Goal: Task Accomplishment & Management: Use online tool/utility

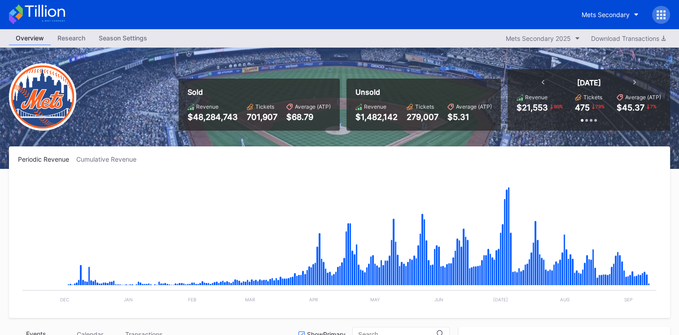
scroll to position [2073, 0]
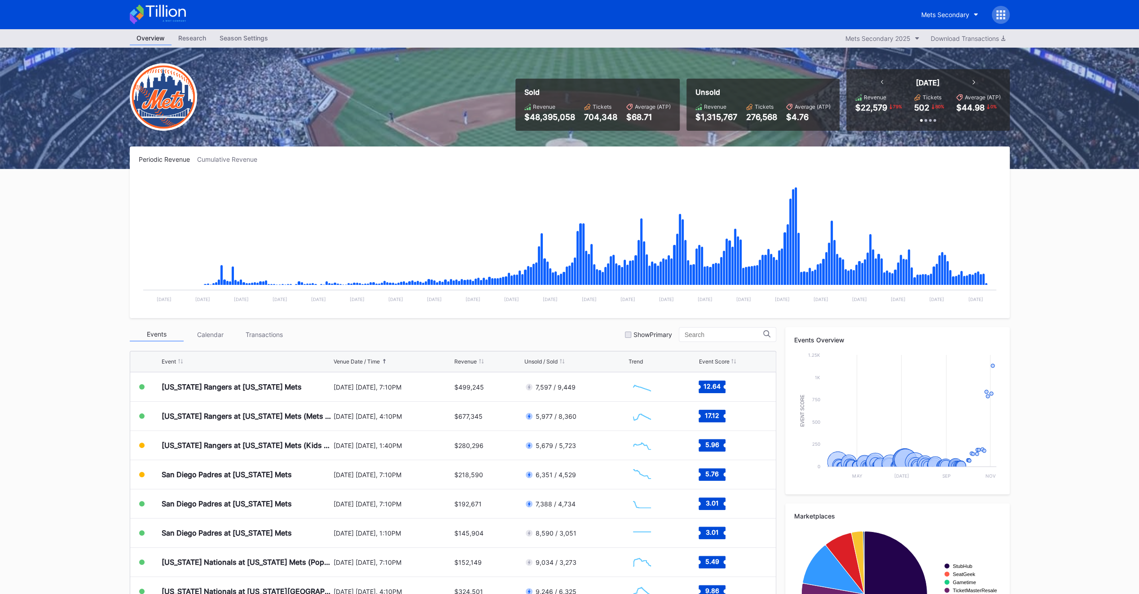
scroll to position [2073, 0]
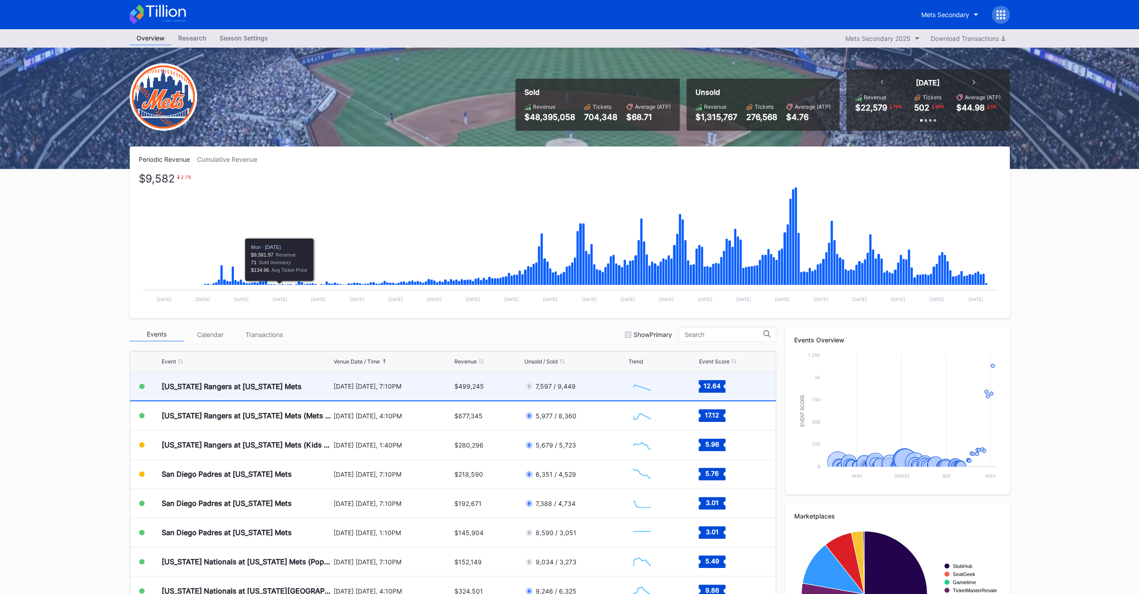
click at [263, 335] on div "[US_STATE] Rangers at [US_STATE] Mets" at bounding box center [232, 386] width 140 height 9
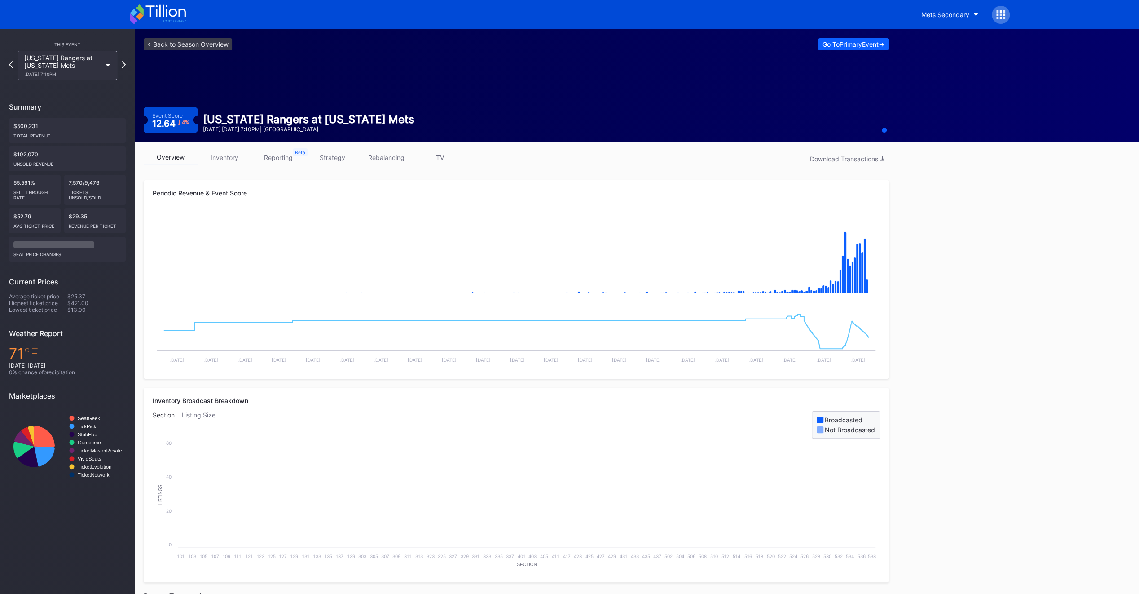
click at [172, 12] on icon at bounding box center [158, 14] width 56 height 20
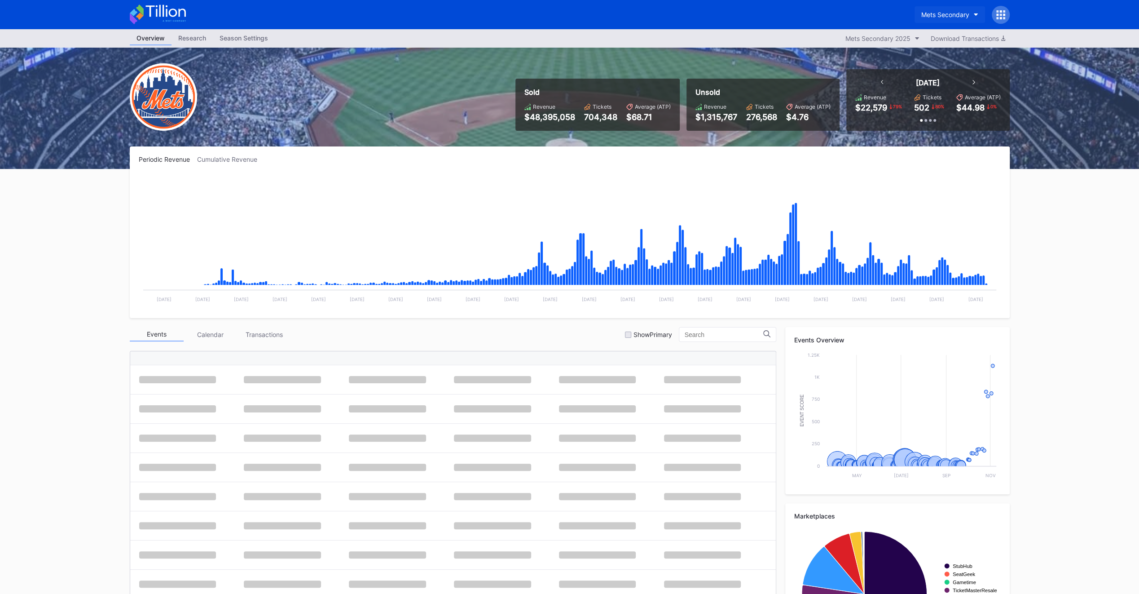
click at [686, 14] on div "Mets Secondary" at bounding box center [946, 15] width 48 height 8
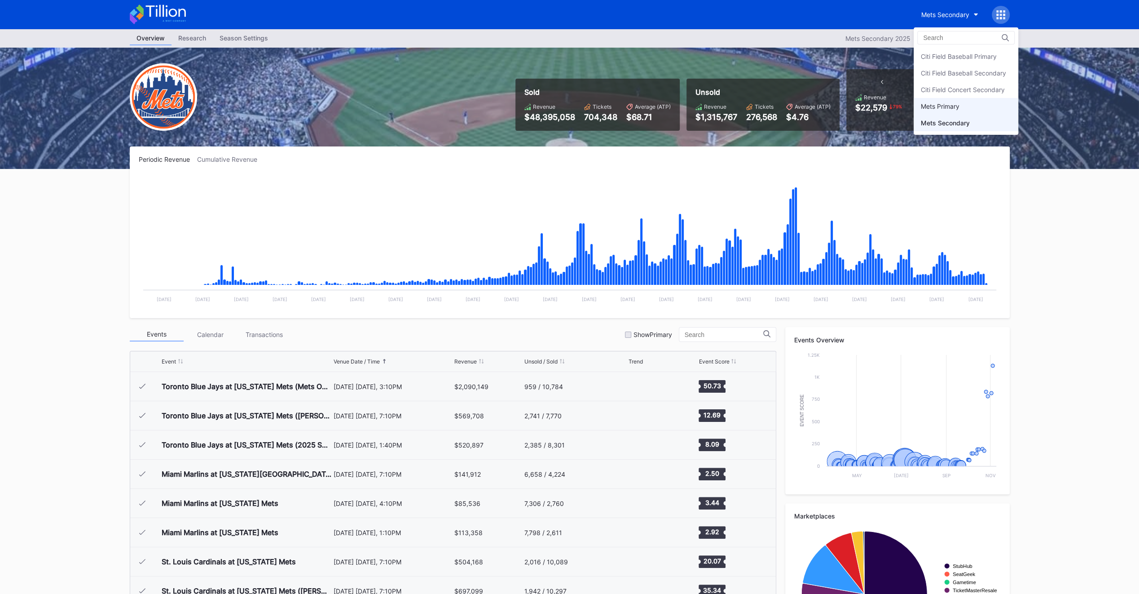
scroll to position [2073, 0]
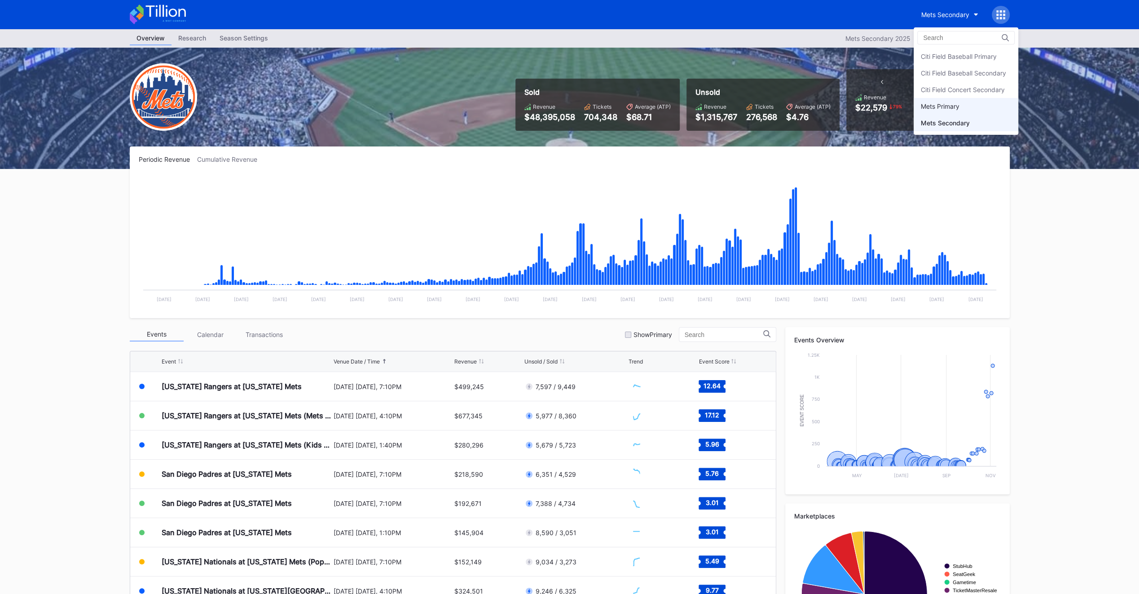
click at [686, 103] on div "Mets Primary" at bounding box center [940, 106] width 39 height 8
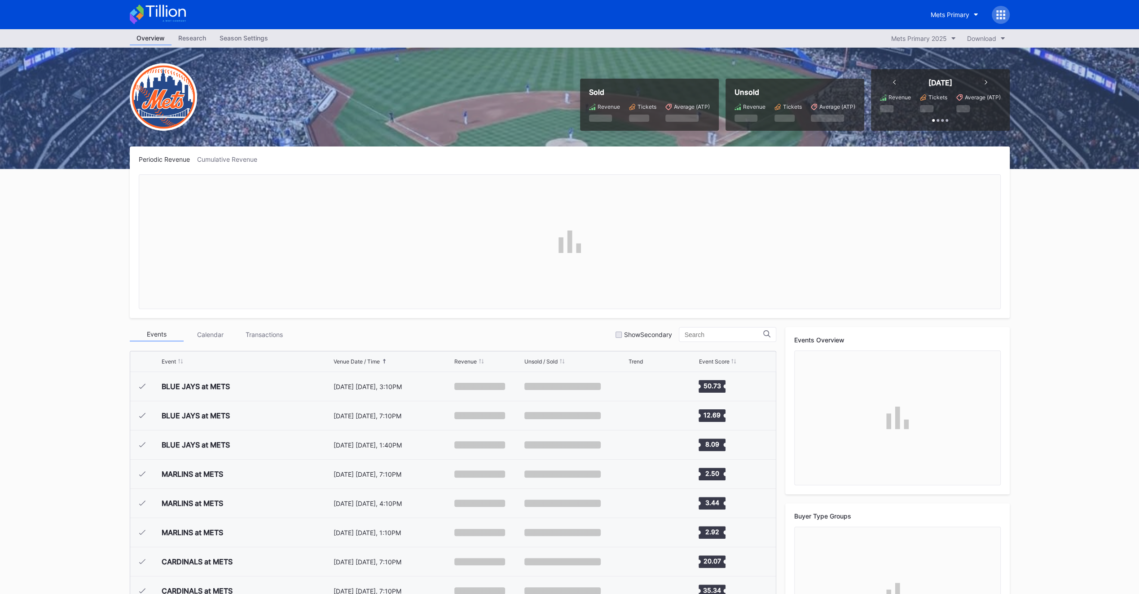
scroll to position [2073, 0]
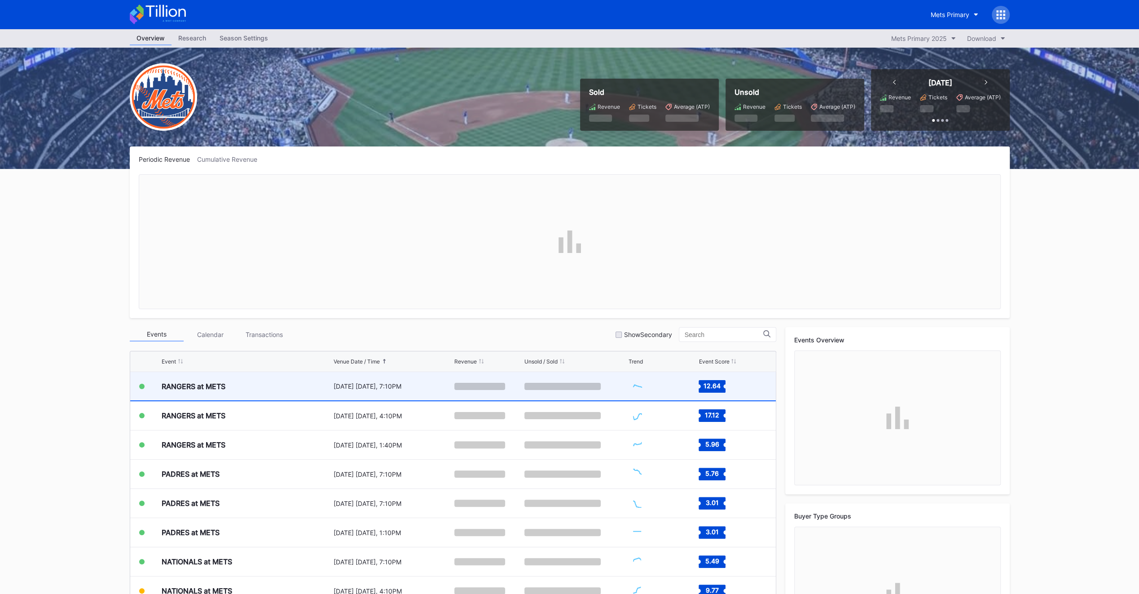
click at [309, 335] on div "RANGERS at METS" at bounding box center [247, 386] width 170 height 28
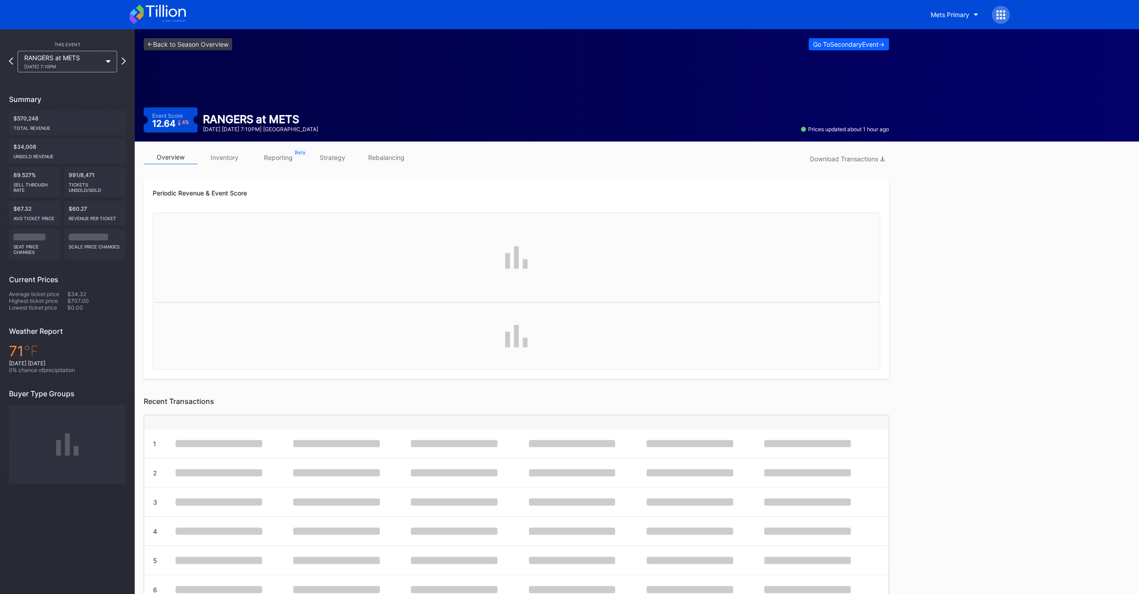
click at [384, 153] on link "rebalancing" at bounding box center [386, 157] width 54 height 14
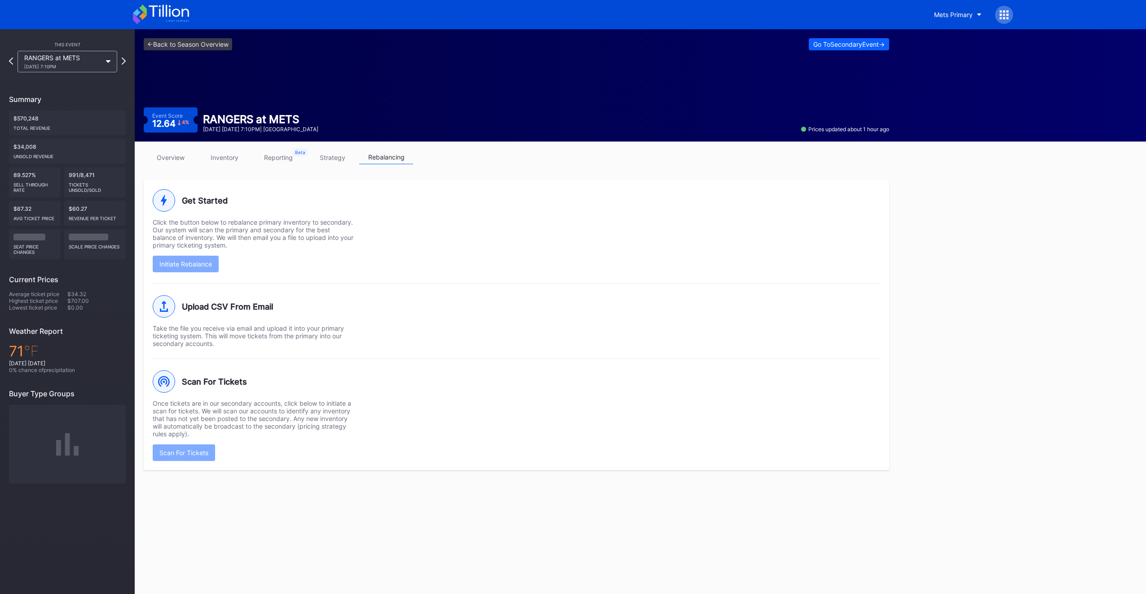
click at [434, 335] on div "Scan For Tickets Once tickets are in our secondary accounts, click below to ini…" at bounding box center [517, 409] width 728 height 102
click at [201, 335] on button "Scan For Tickets" at bounding box center [184, 452] width 62 height 17
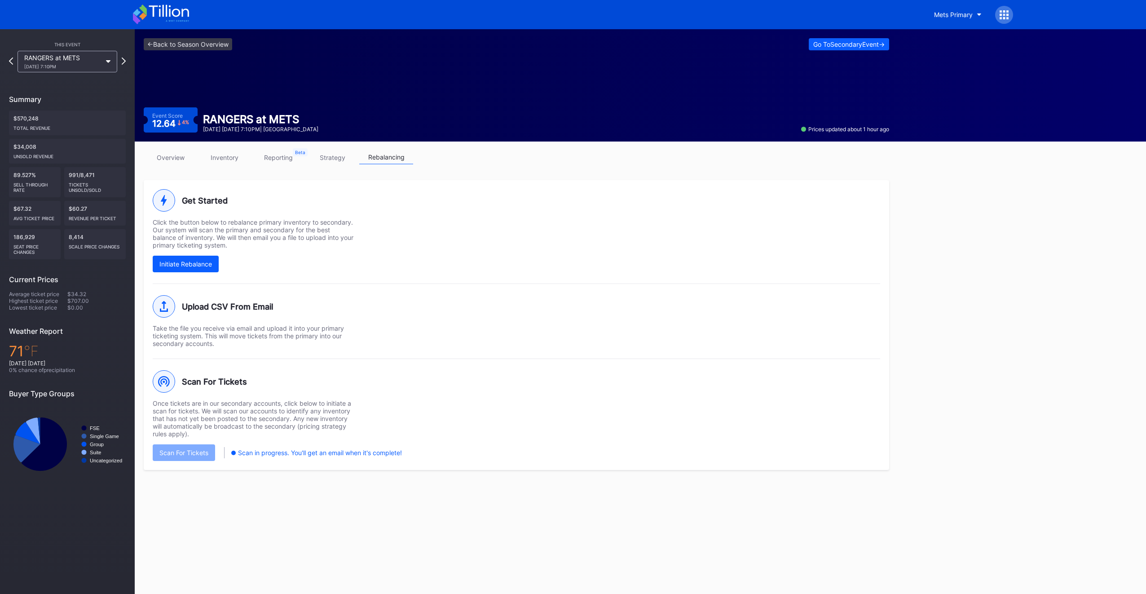
click at [167, 14] on icon at bounding box center [161, 14] width 56 height 20
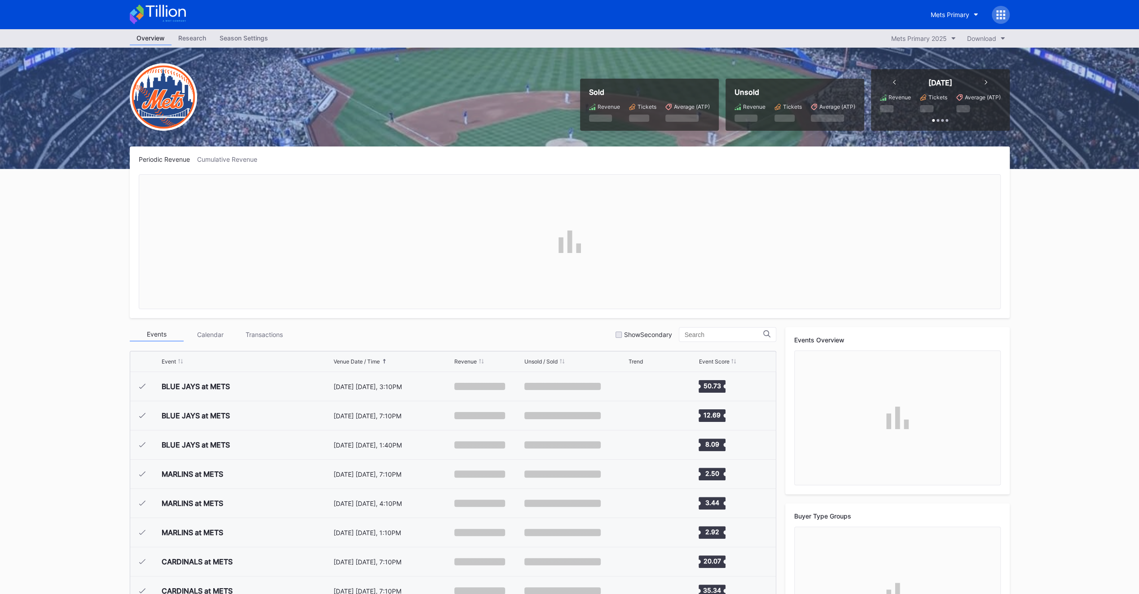
scroll to position [2073, 0]
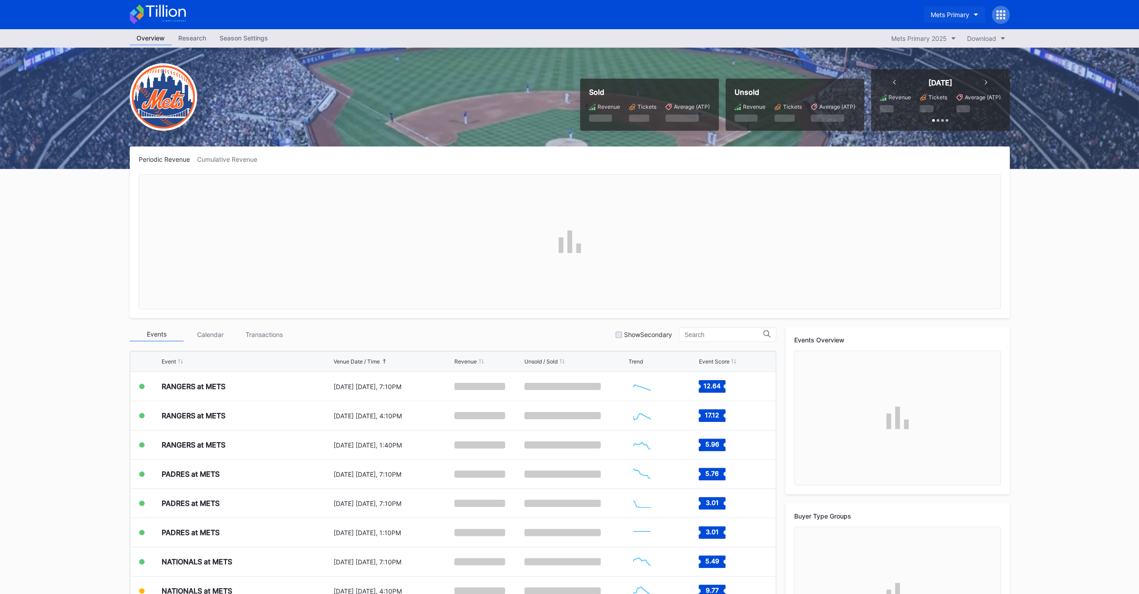
click at [686, 12] on div "Mets Primary" at bounding box center [950, 15] width 39 height 8
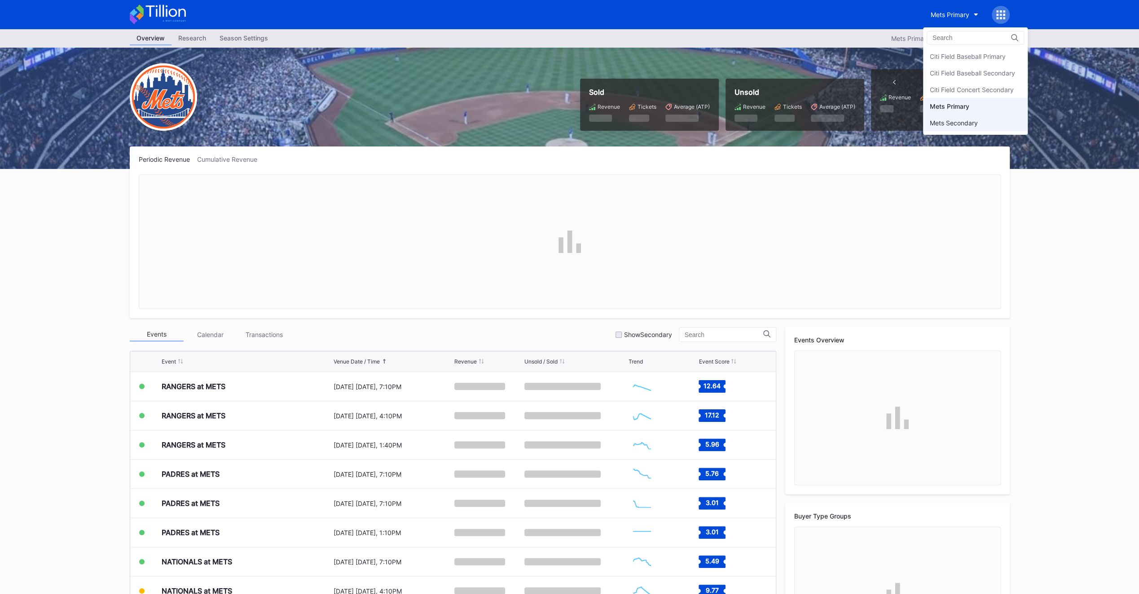
click at [686, 123] on div "Mets Secondary" at bounding box center [954, 123] width 48 height 8
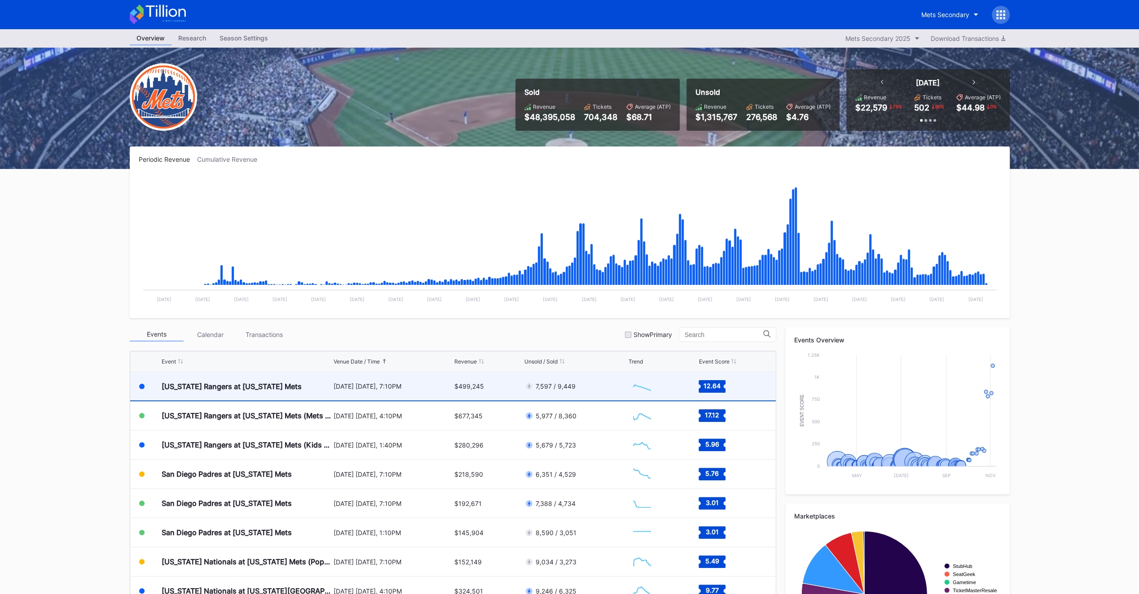
scroll to position [2072, 0]
click at [278, 335] on div "[US_STATE] Rangers at [US_STATE] Mets" at bounding box center [247, 386] width 170 height 28
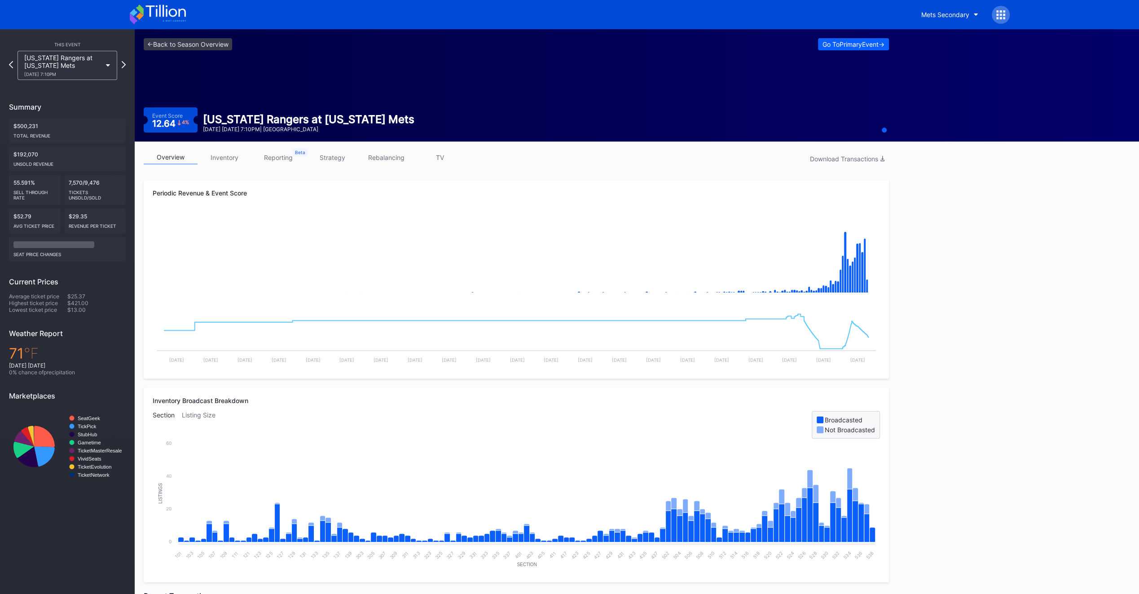
click at [228, 155] on link "inventory" at bounding box center [225, 157] width 54 height 14
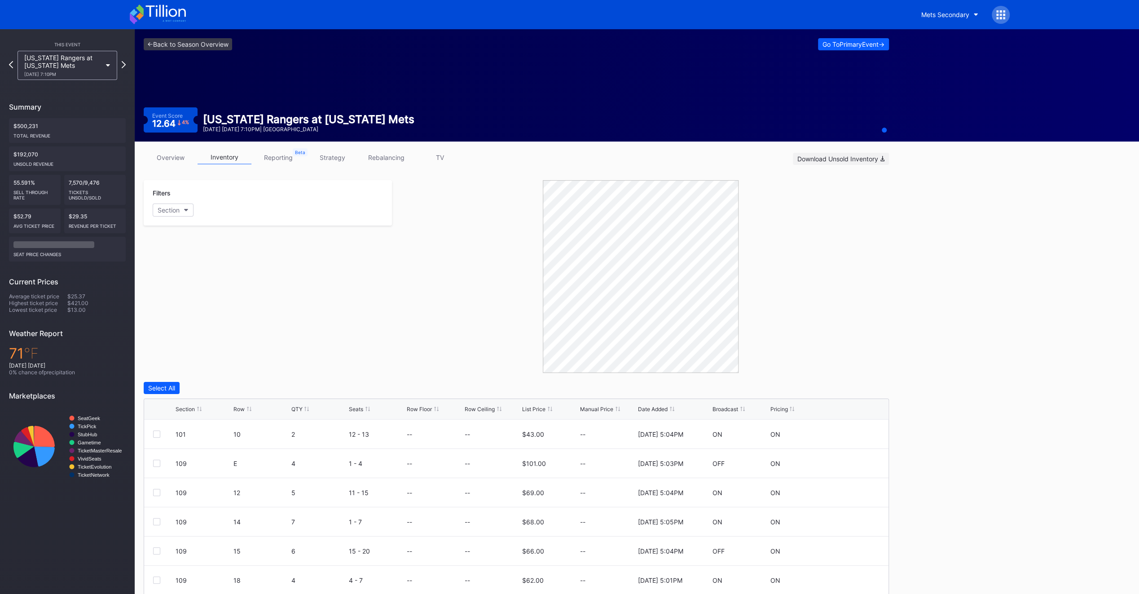
click at [686, 158] on div "Download Unsold Inventory" at bounding box center [841, 159] width 87 height 8
click at [686, 170] on div "overview inventory reporting strategy rebalancing TV Download Unsold Inventory …" at bounding box center [516, 398] width 763 height 514
click at [123, 67] on icon at bounding box center [123, 64] width 5 height 9
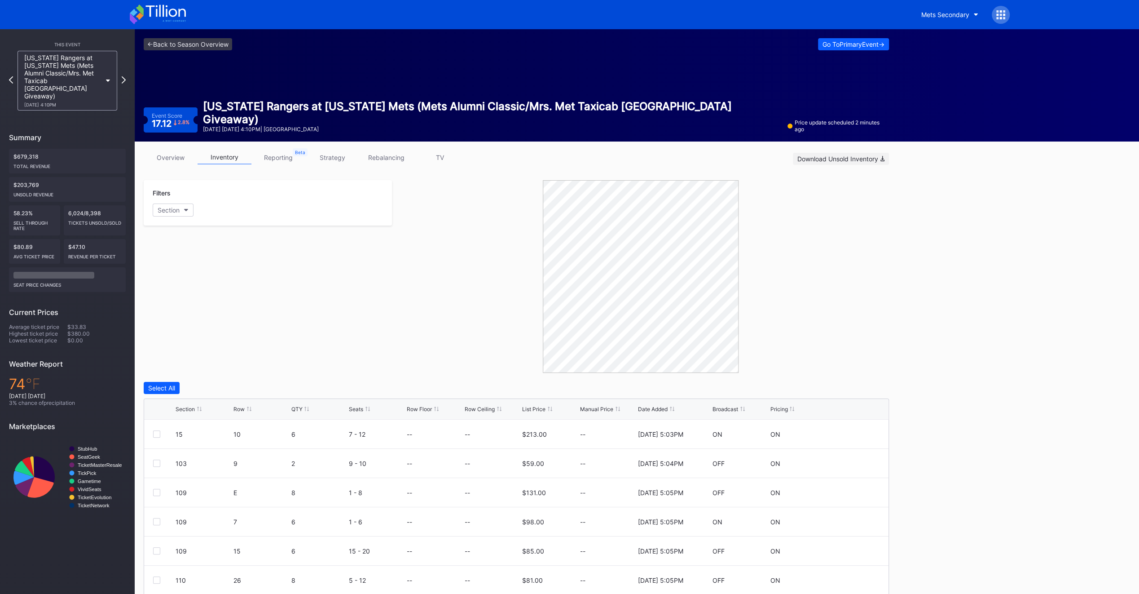
click at [686, 156] on div "Download Unsold Inventory" at bounding box center [841, 159] width 87 height 8
click at [374, 258] on div "Filters Section" at bounding box center [268, 276] width 248 height 193
click at [124, 75] on icon at bounding box center [123, 79] width 5 height 9
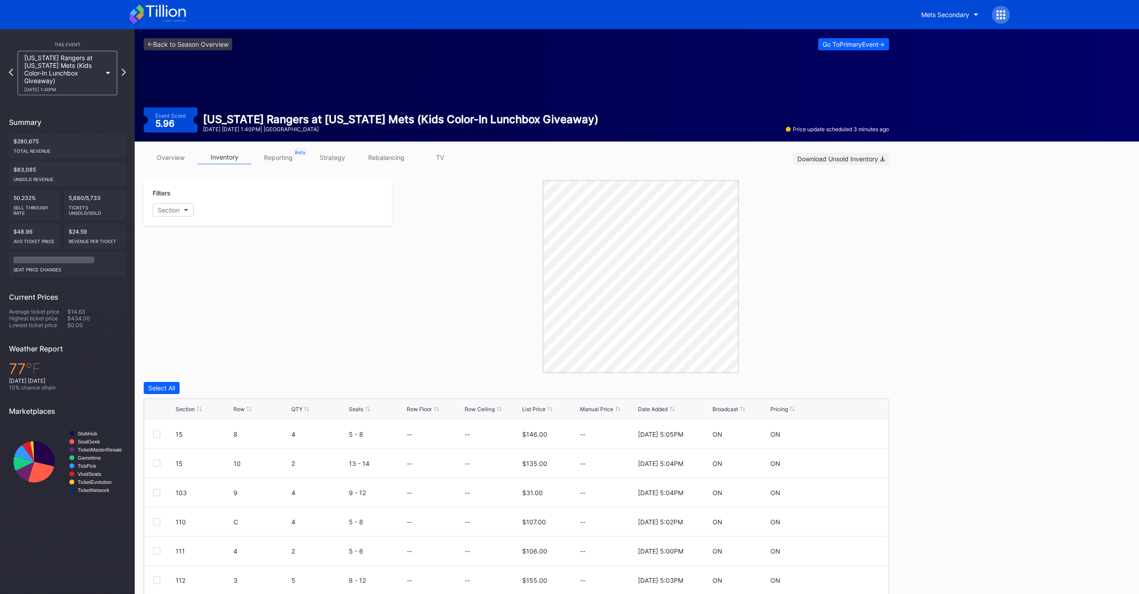
click at [686, 156] on div "Download Unsold Inventory" at bounding box center [841, 159] width 87 height 8
click at [248, 216] on div "Filters Section" at bounding box center [268, 202] width 248 height 45
click at [195, 279] on div "Filters Section" at bounding box center [268, 276] width 248 height 193
click at [123, 68] on icon at bounding box center [123, 72] width 5 height 9
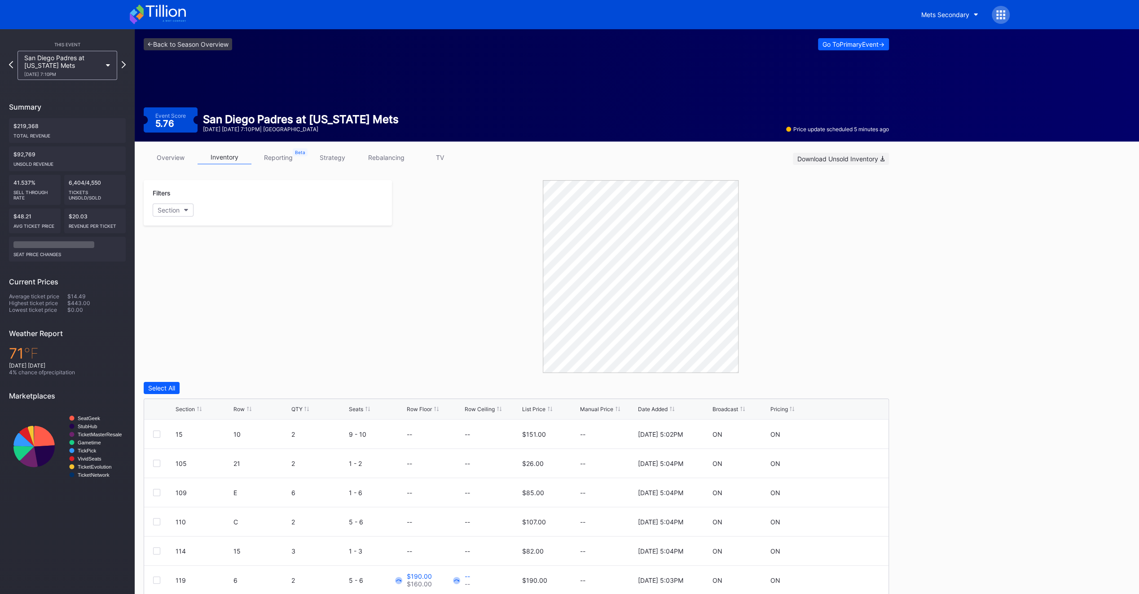
click at [686, 159] on div "Download Unsold Inventory" at bounding box center [841, 159] width 87 height 8
click at [393, 284] on div at bounding box center [640, 276] width 497 height 193
click at [123, 67] on icon at bounding box center [123, 64] width 5 height 9
click at [686, 157] on div "Download Unsold Inventory" at bounding box center [841, 159] width 87 height 8
click at [421, 272] on div at bounding box center [640, 276] width 497 height 193
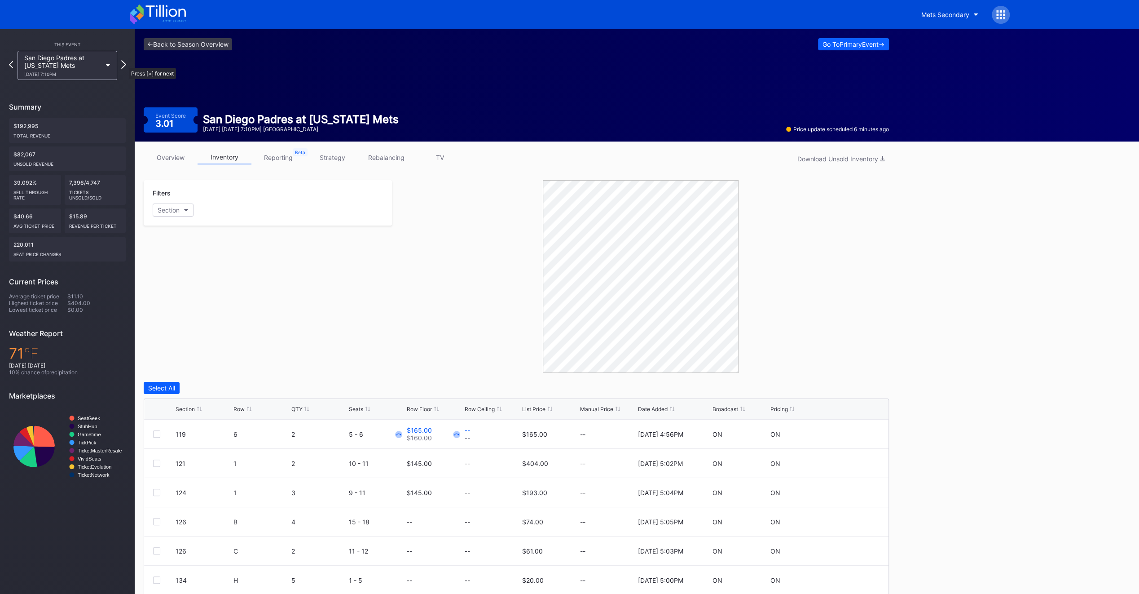
click at [124, 63] on icon at bounding box center [123, 64] width 5 height 9
click at [686, 156] on div "Download Unsold Inventory" at bounding box center [841, 159] width 87 height 8
click at [391, 296] on div "Filters Section" at bounding box center [268, 276] width 248 height 193
click at [160, 18] on icon at bounding box center [158, 14] width 56 height 20
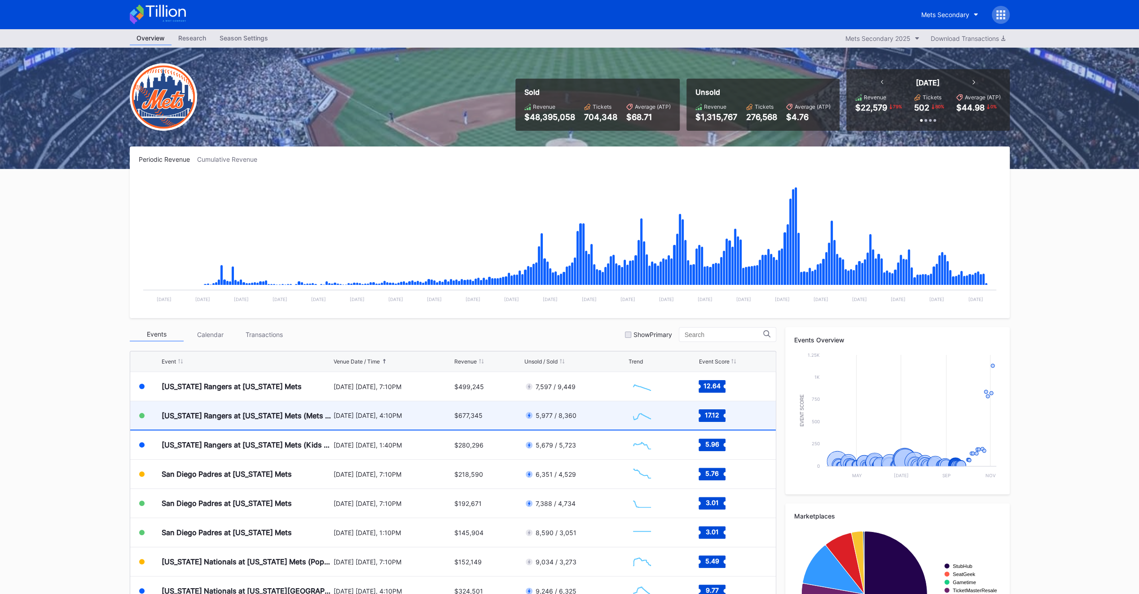
scroll to position [2073, 0]
